Goal: Check status: Check status

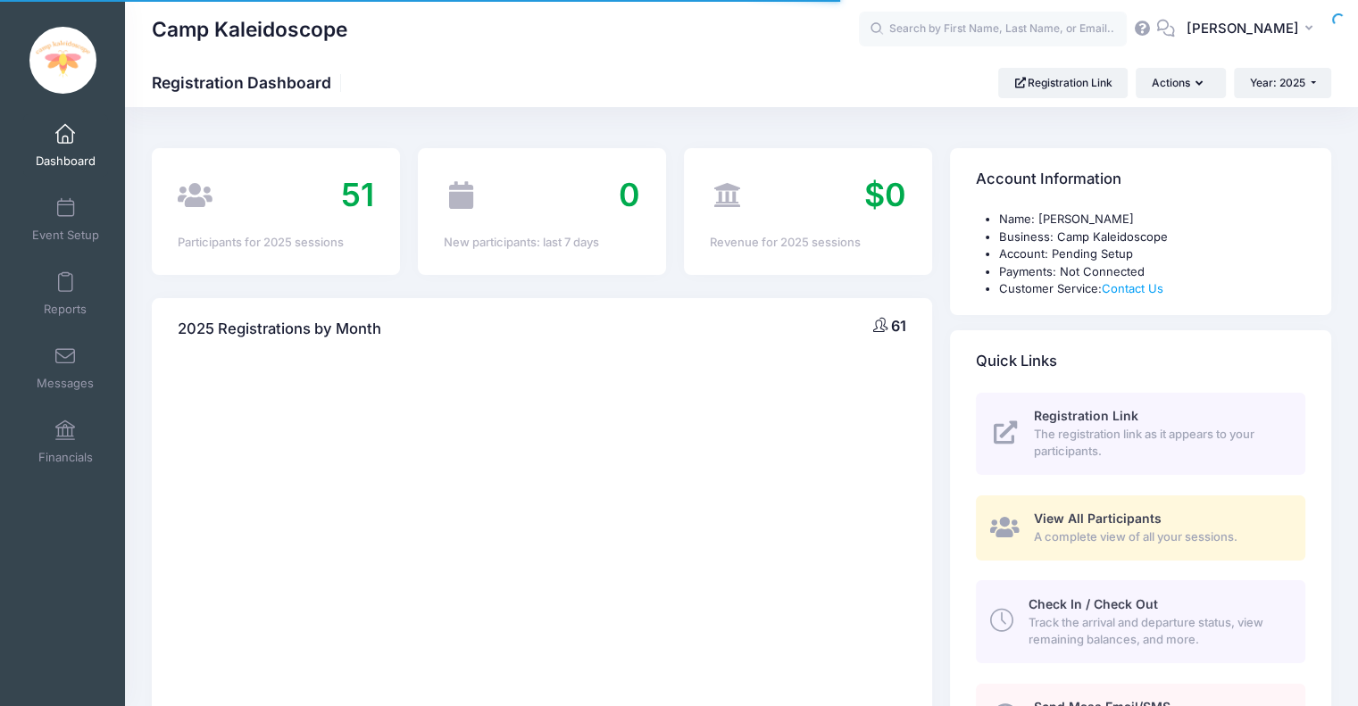
select select
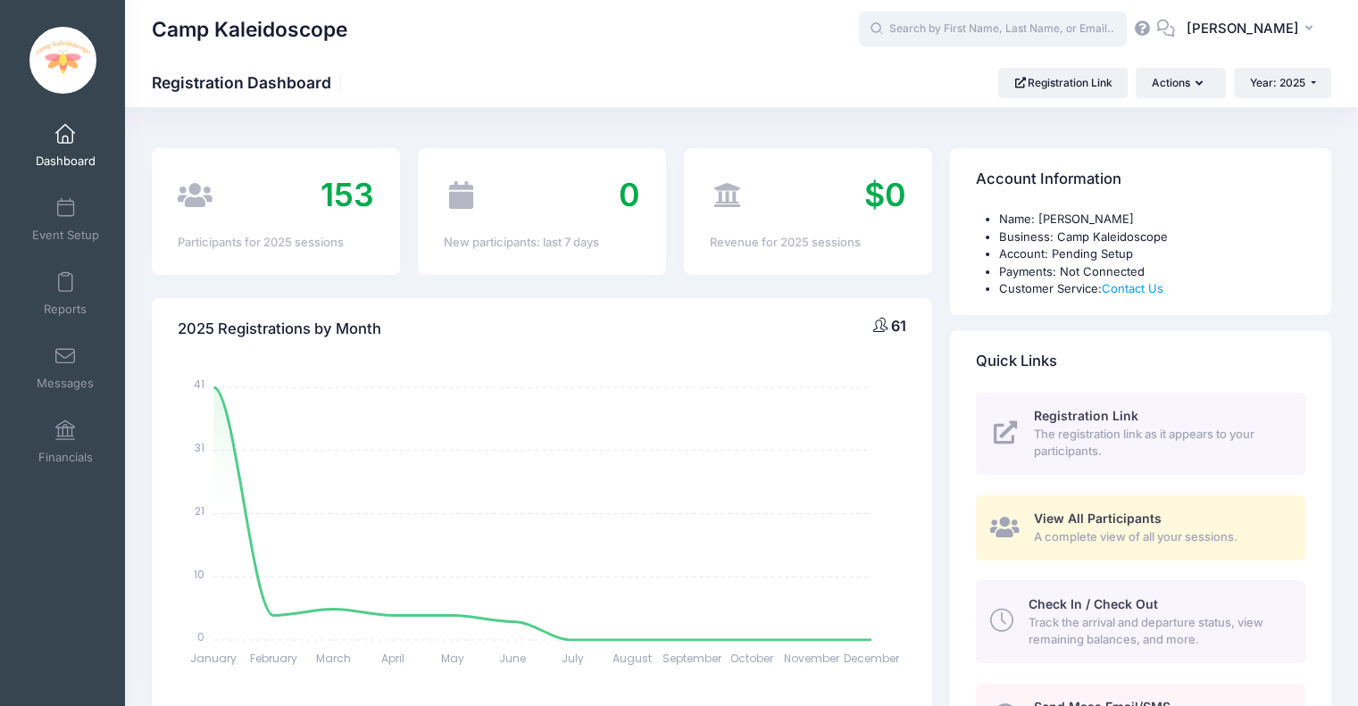
click at [1026, 21] on input "text" at bounding box center [993, 30] width 268 height 36
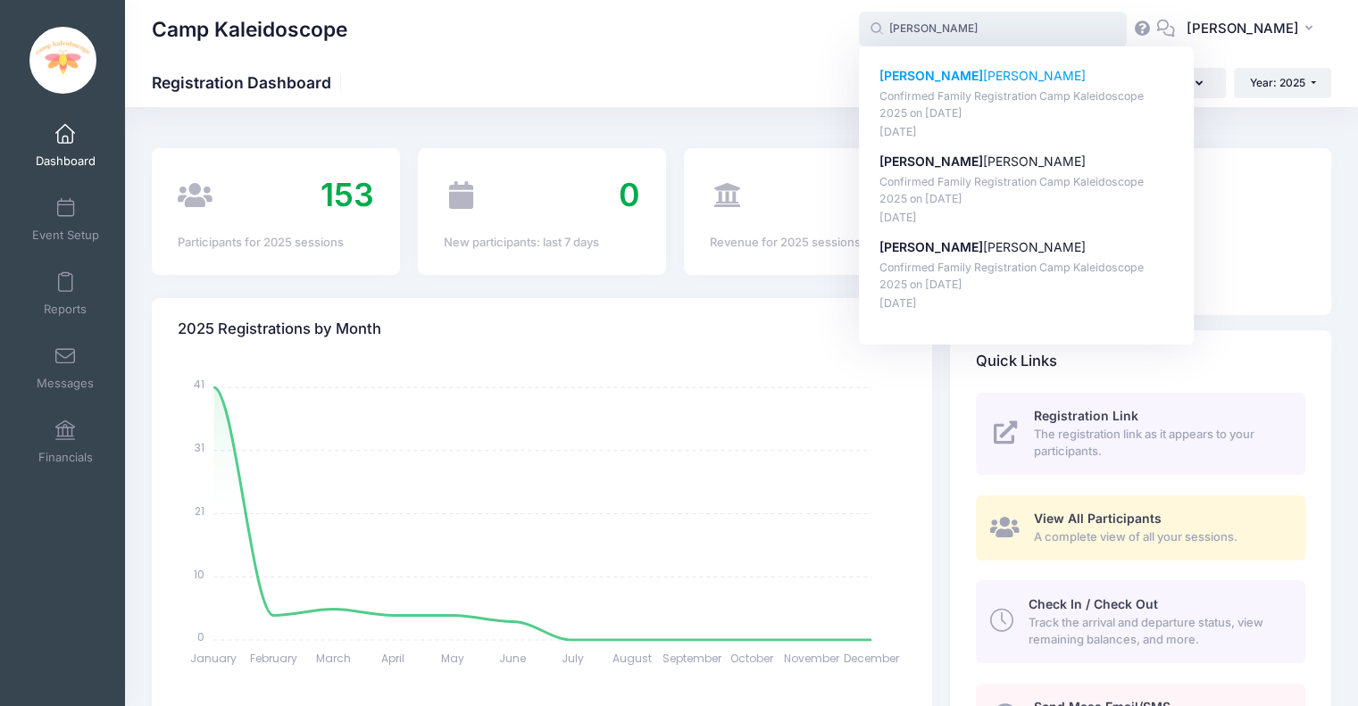
click at [1010, 96] on p "Confirmed Family Registration Camp Kaleidoscope 2025 on Jun-16, 2025" at bounding box center [1026, 104] width 295 height 33
type input "Jacob Charvat (Confirmed Family Registration Camp Kaleidoscope 2025, Jun-16, 20…"
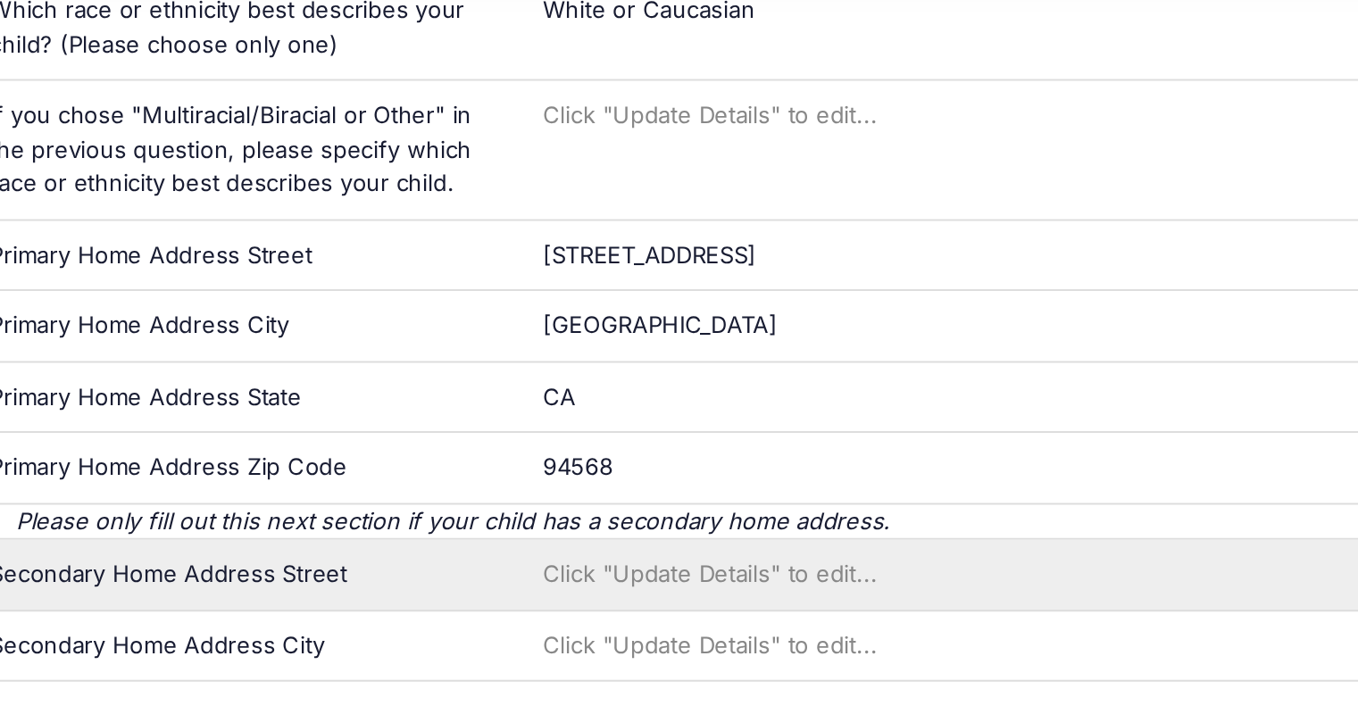
scroll to position [992, 0]
